Goal: Information Seeking & Learning: Learn about a topic

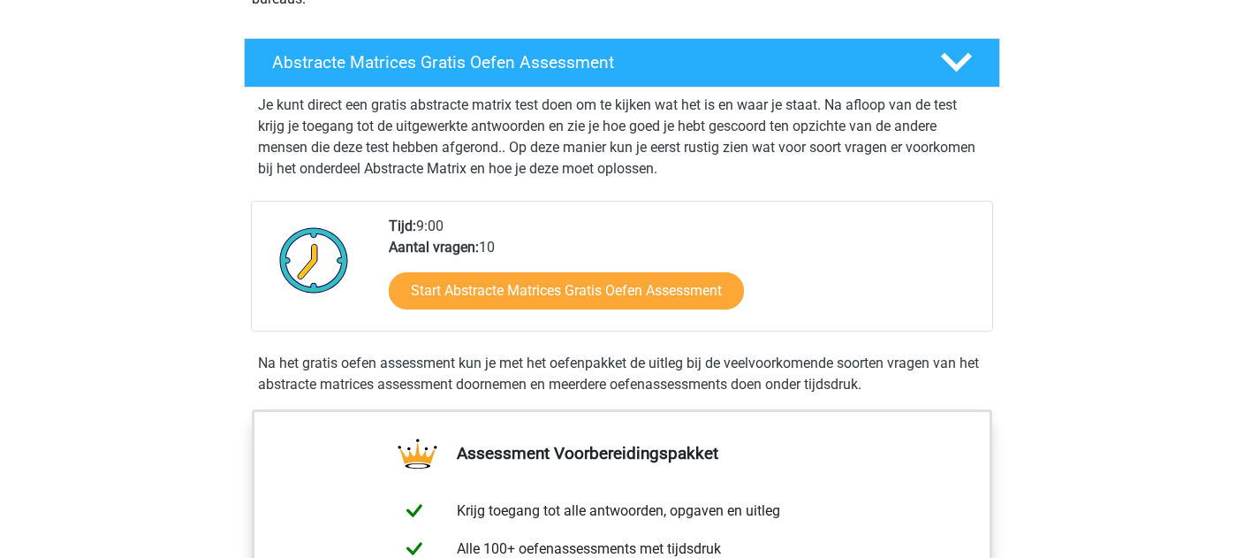
scroll to position [276, 0]
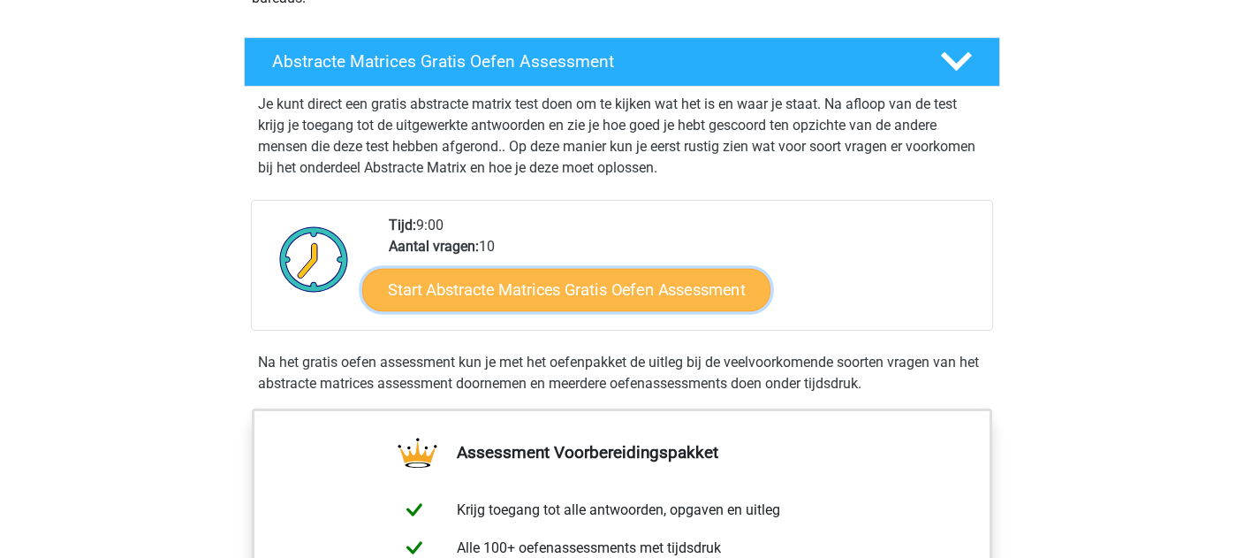
click at [681, 282] on link "Start Abstracte Matrices Gratis Oefen Assessment" at bounding box center [566, 289] width 408 height 42
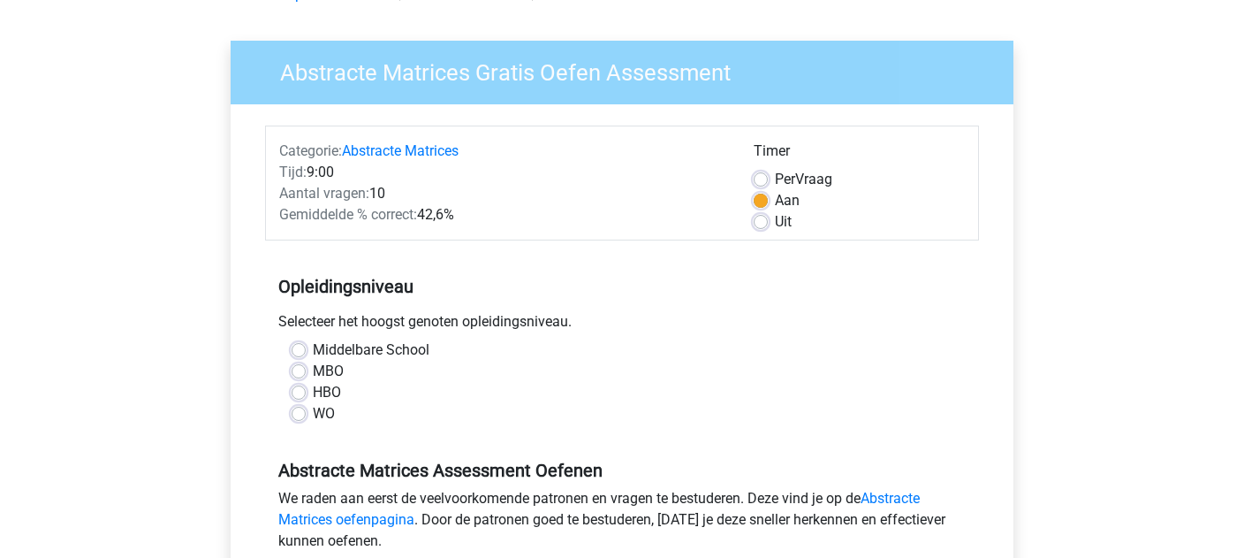
scroll to position [107, 0]
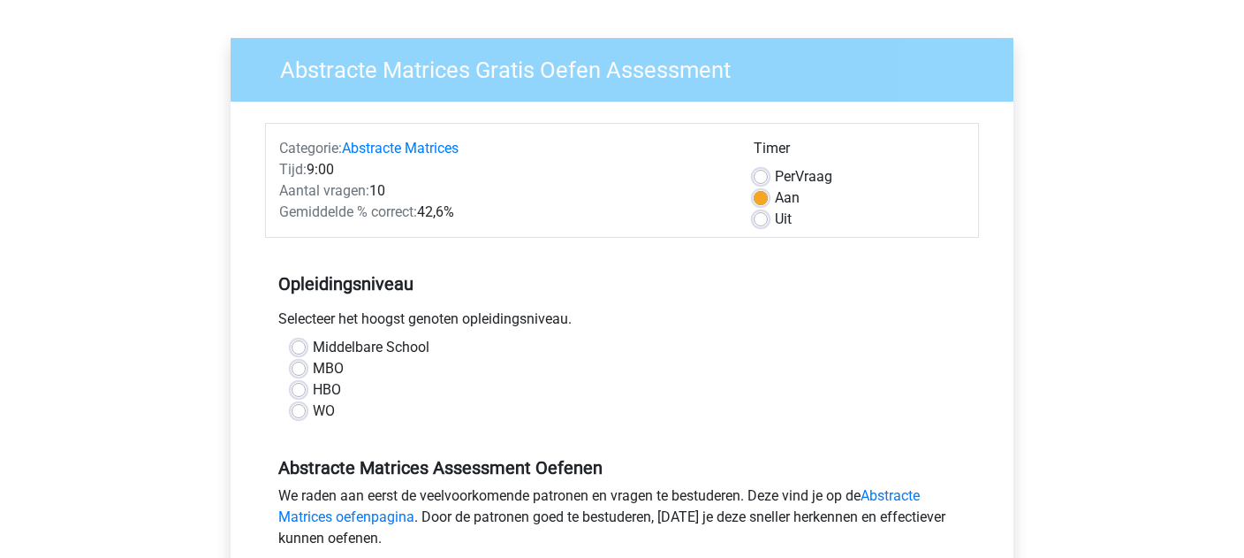
click at [313, 413] on label "WO" at bounding box center [324, 410] width 22 height 21
click at [296, 413] on input "WO" at bounding box center [299, 409] width 14 height 18
radio input "true"
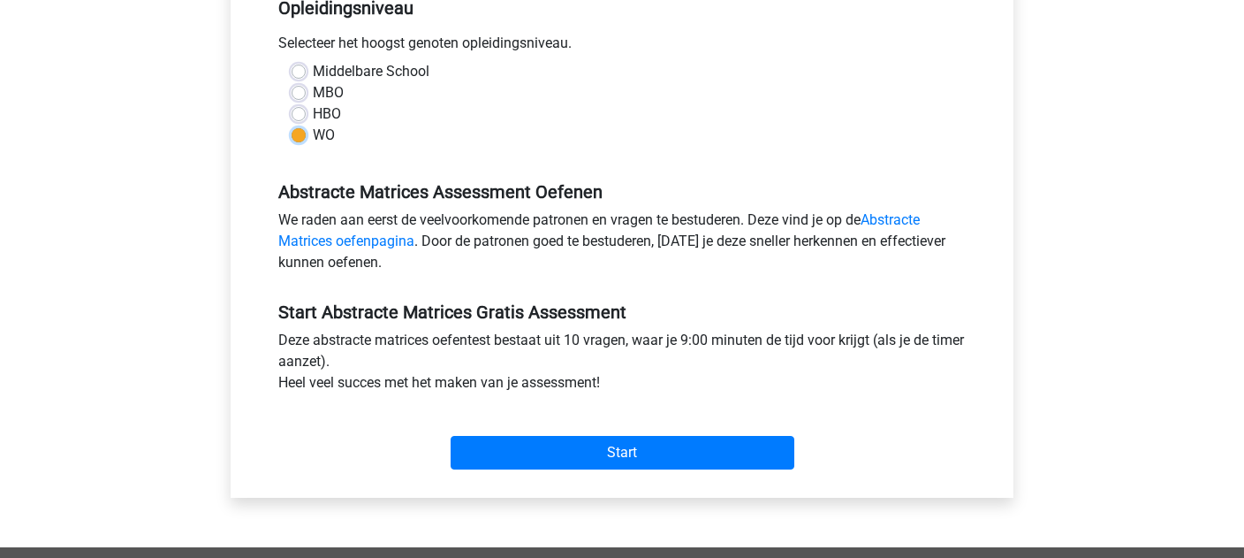
scroll to position [384, 0]
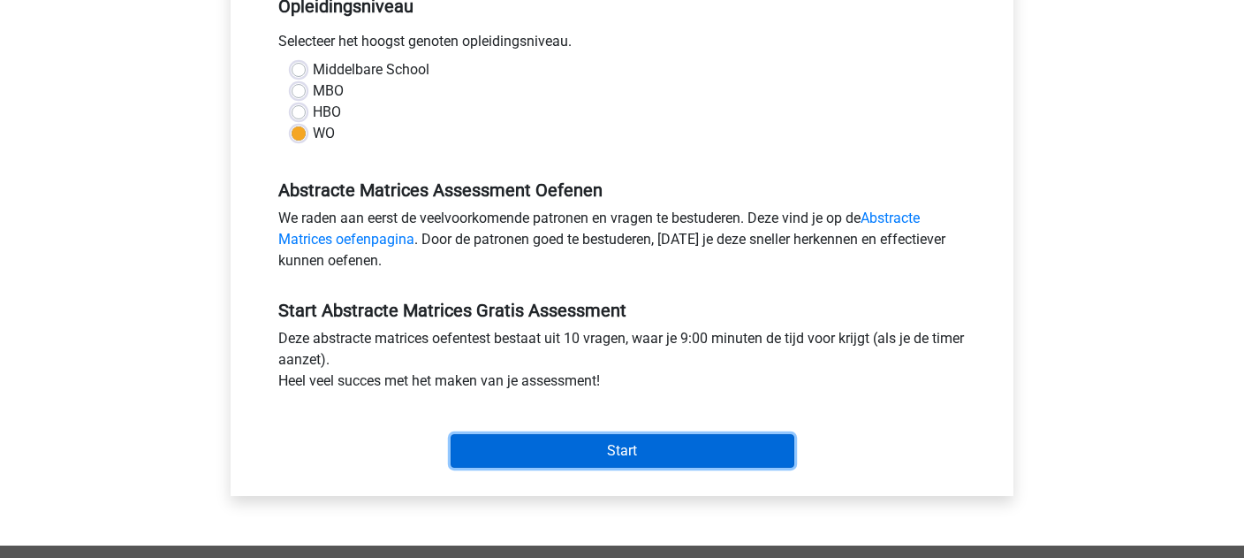
click at [508, 436] on input "Start" at bounding box center [623, 451] width 344 height 34
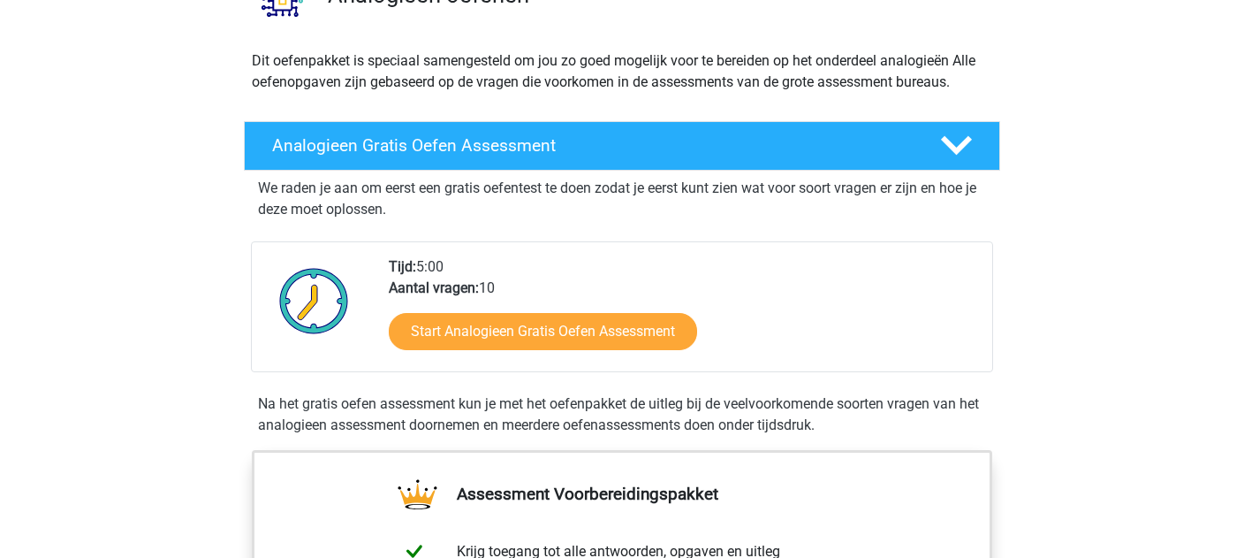
scroll to position [186, 0]
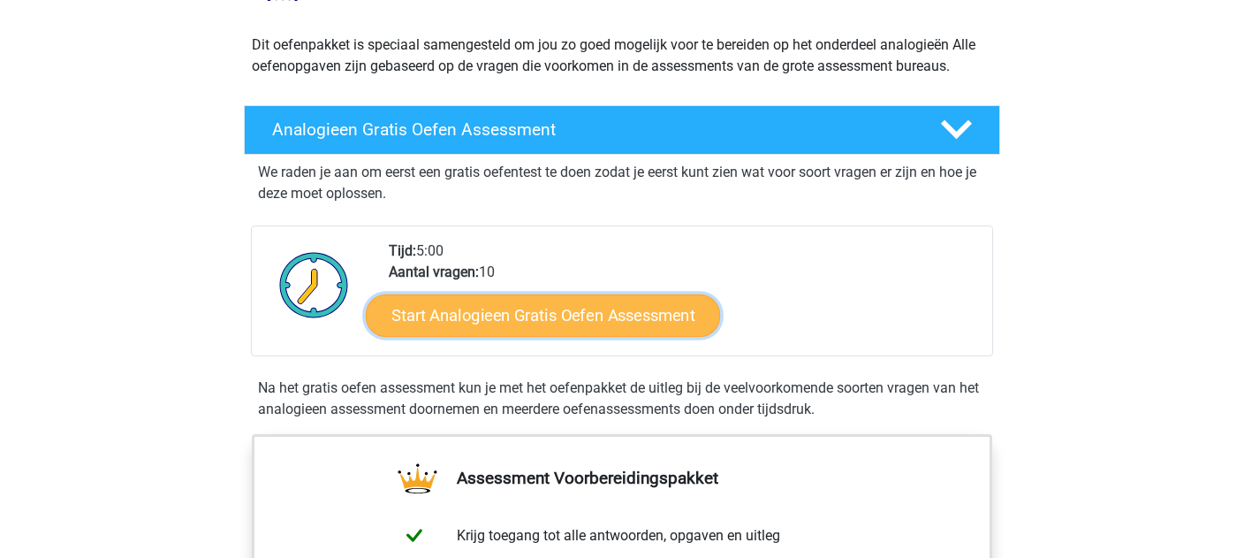
click at [466, 330] on link "Start Analogieen Gratis Oefen Assessment" at bounding box center [543, 314] width 354 height 42
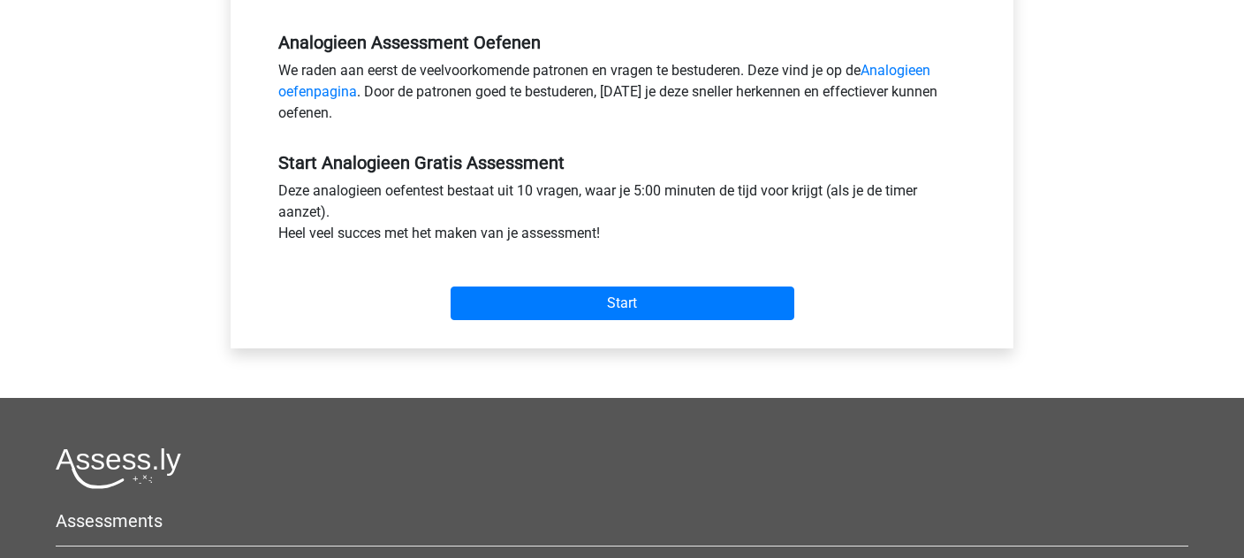
scroll to position [535, 0]
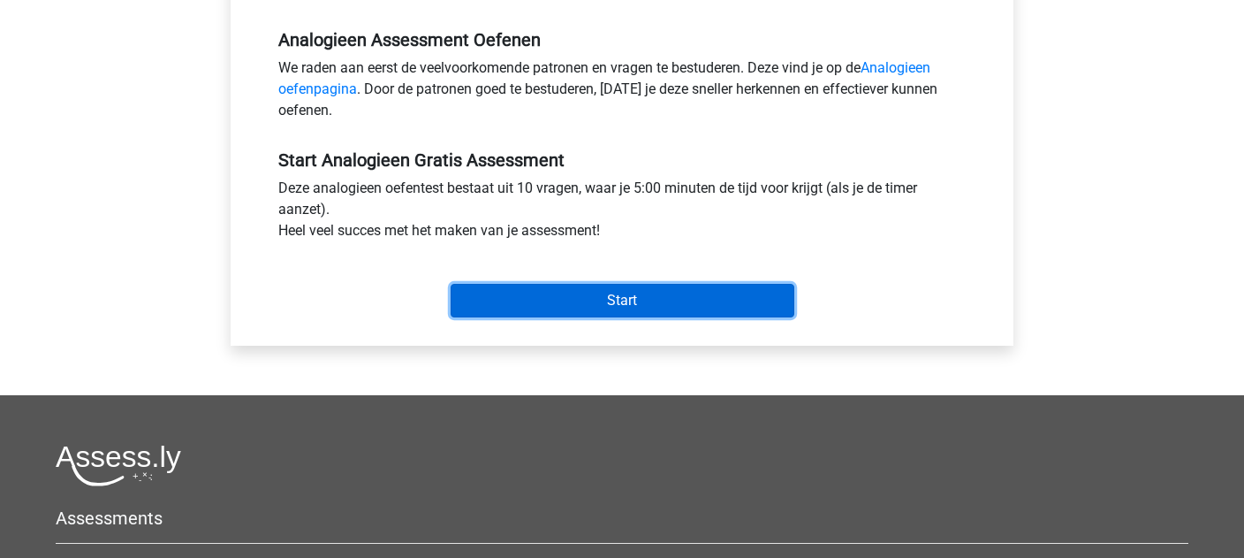
click at [547, 302] on input "Start" at bounding box center [623, 301] width 344 height 34
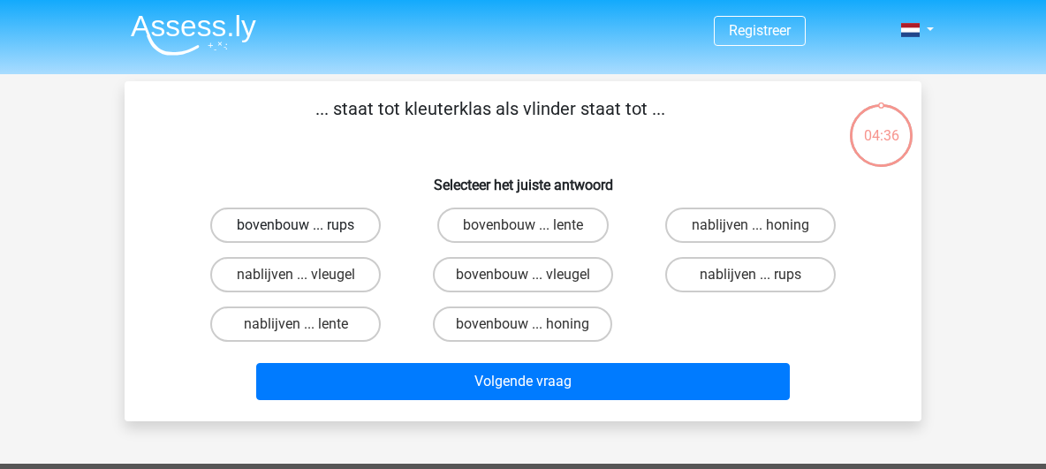
click at [325, 218] on label "bovenbouw ... rups" at bounding box center [295, 225] width 171 height 35
click at [307, 225] on input "bovenbouw ... rups" at bounding box center [301, 230] width 11 height 11
radio input "true"
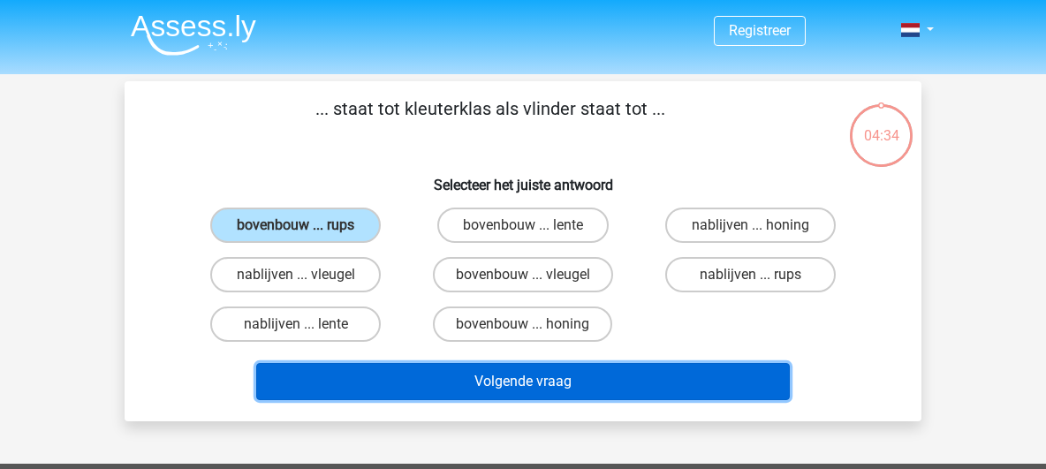
click at [432, 377] on button "Volgende vraag" at bounding box center [523, 381] width 535 height 37
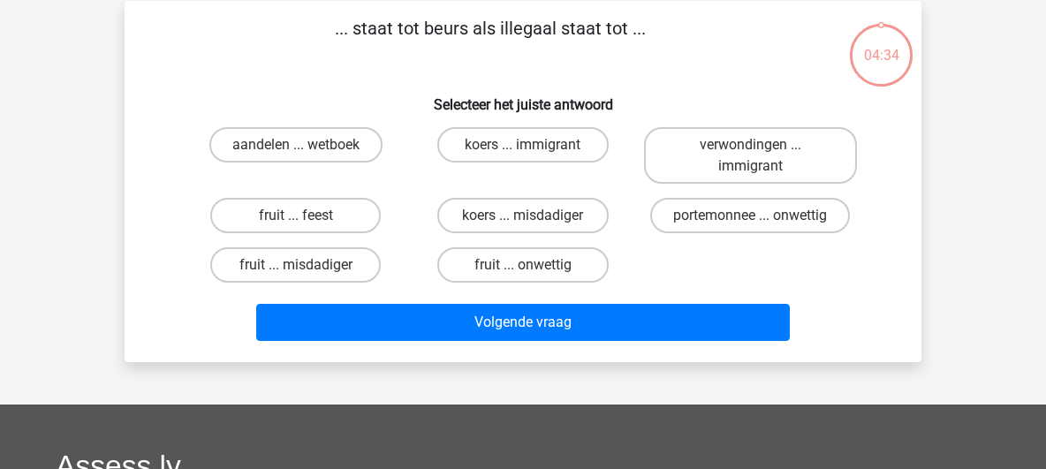
scroll to position [81, 0]
